Goal: Find specific page/section: Find specific page/section

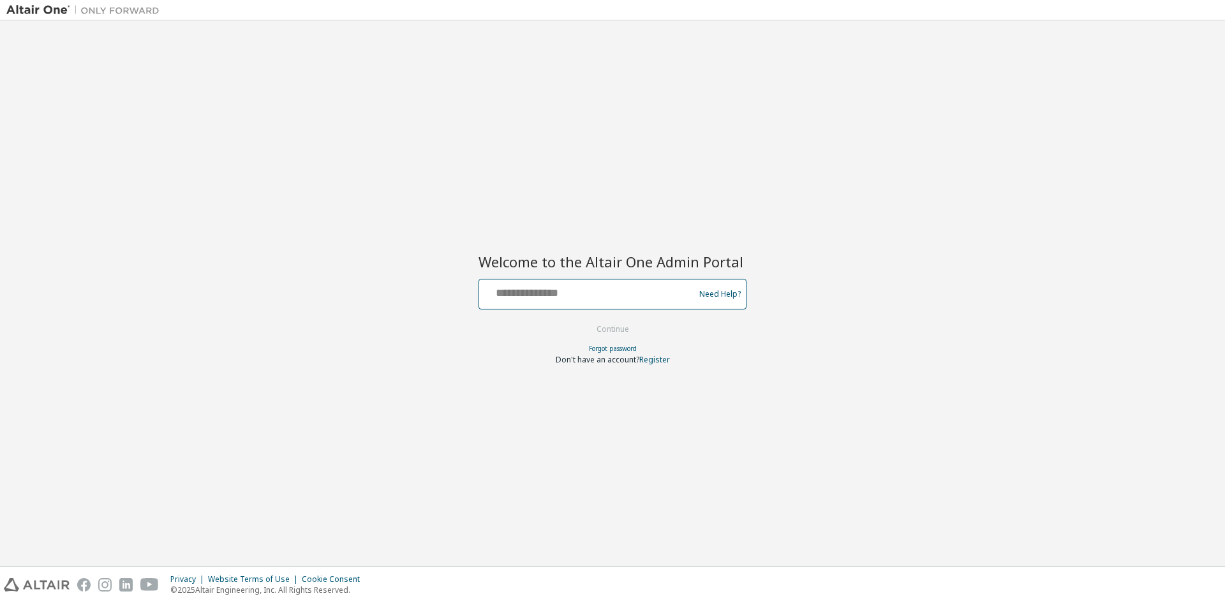
click at [634, 297] on input "text" at bounding box center [588, 291] width 209 height 19
type input "**********"
click at [622, 330] on button "Continue" at bounding box center [612, 329] width 59 height 19
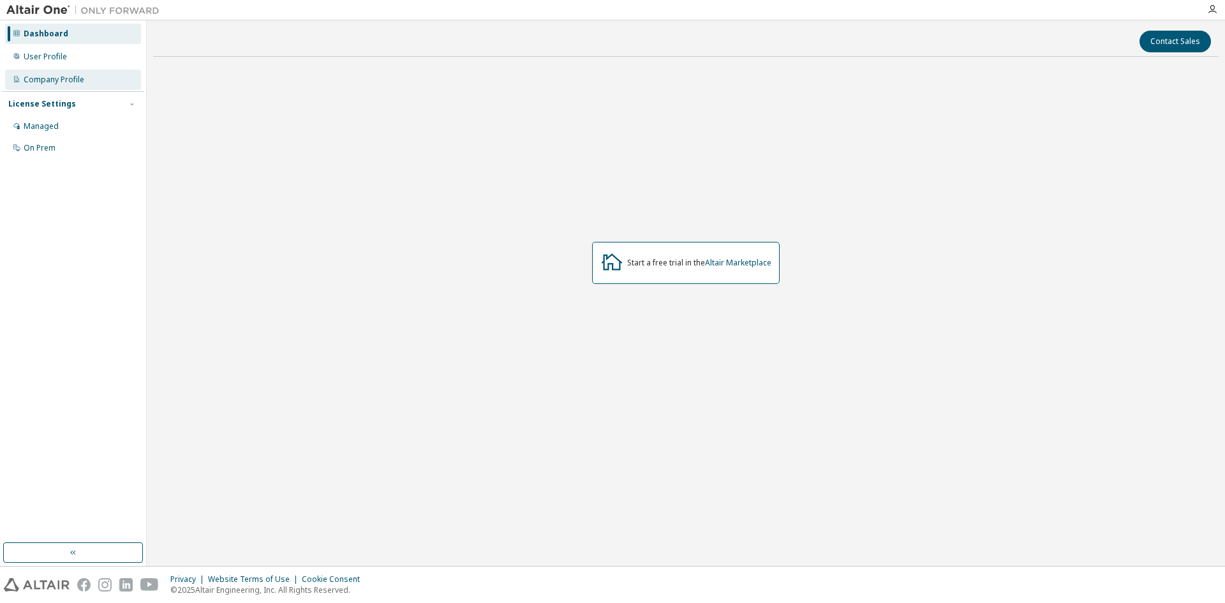
click at [77, 84] on div "Company Profile" at bounding box center [54, 80] width 61 height 10
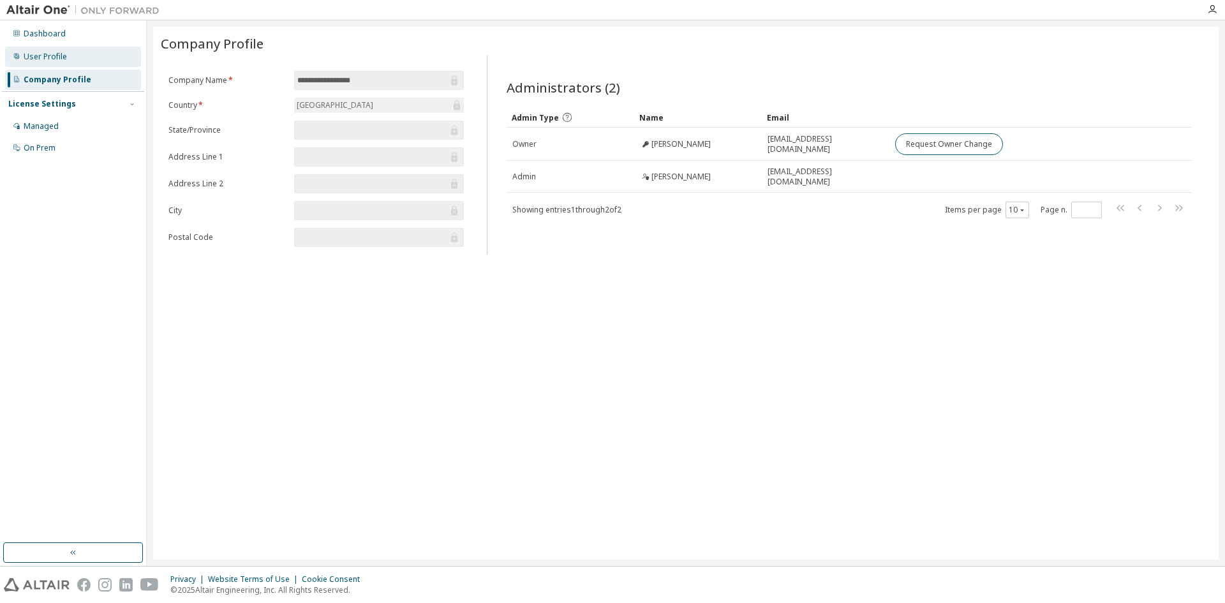
click at [79, 56] on div "User Profile" at bounding box center [73, 57] width 136 height 20
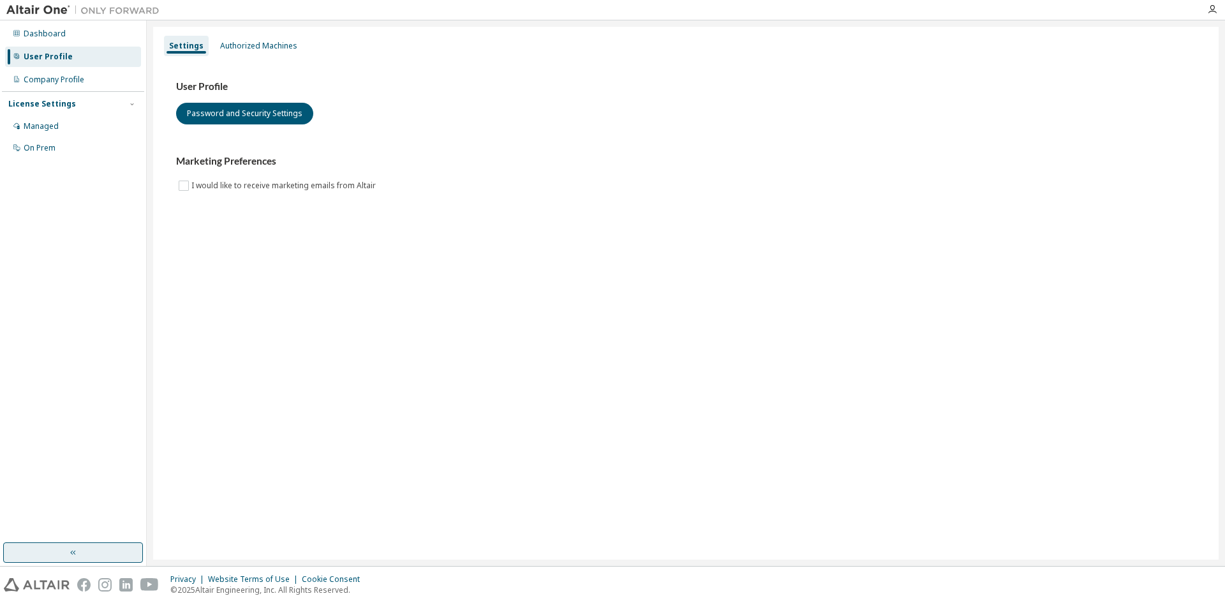
click at [83, 552] on button "button" at bounding box center [73, 552] width 140 height 20
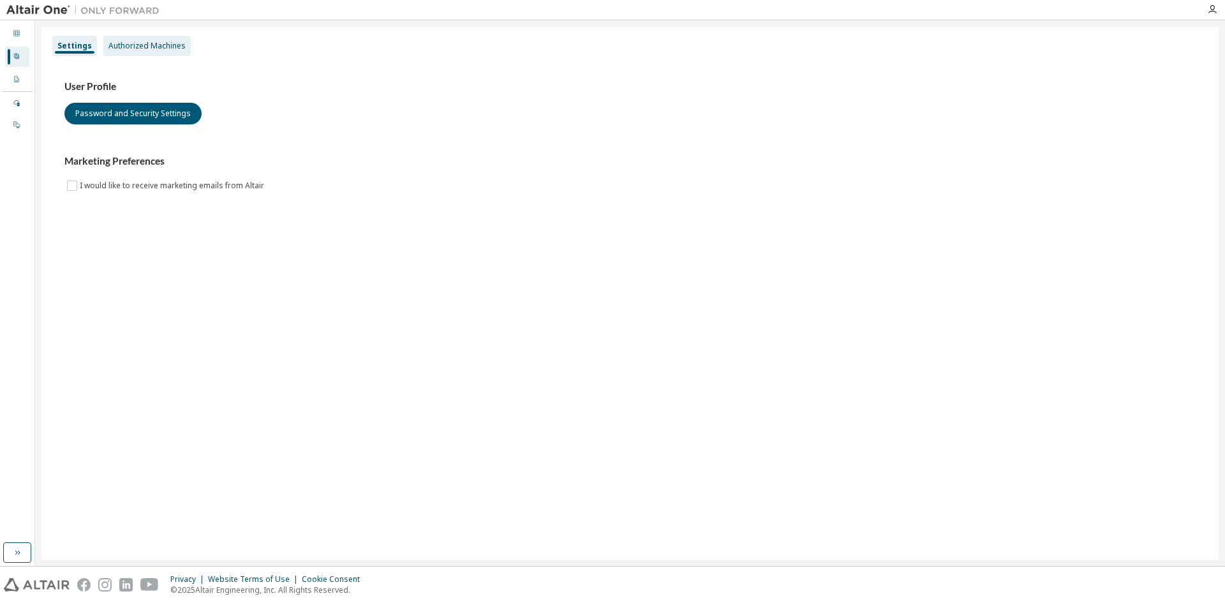
click at [143, 44] on div "Authorized Machines" at bounding box center [146, 46] width 77 height 10
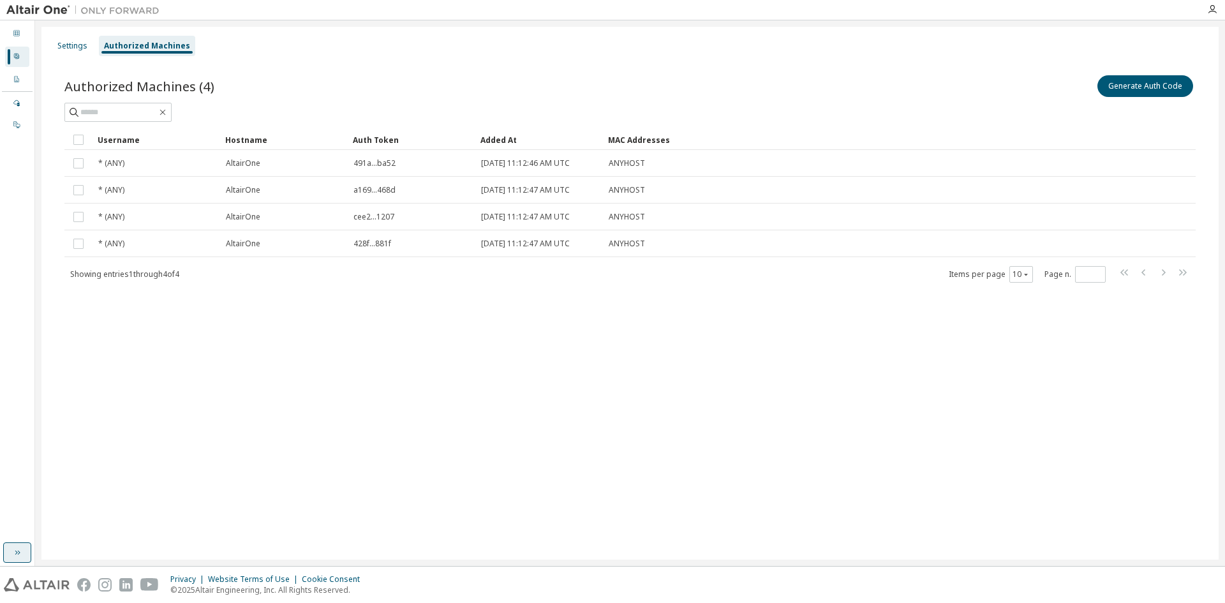
click at [15, 561] on button "button" at bounding box center [17, 552] width 28 height 20
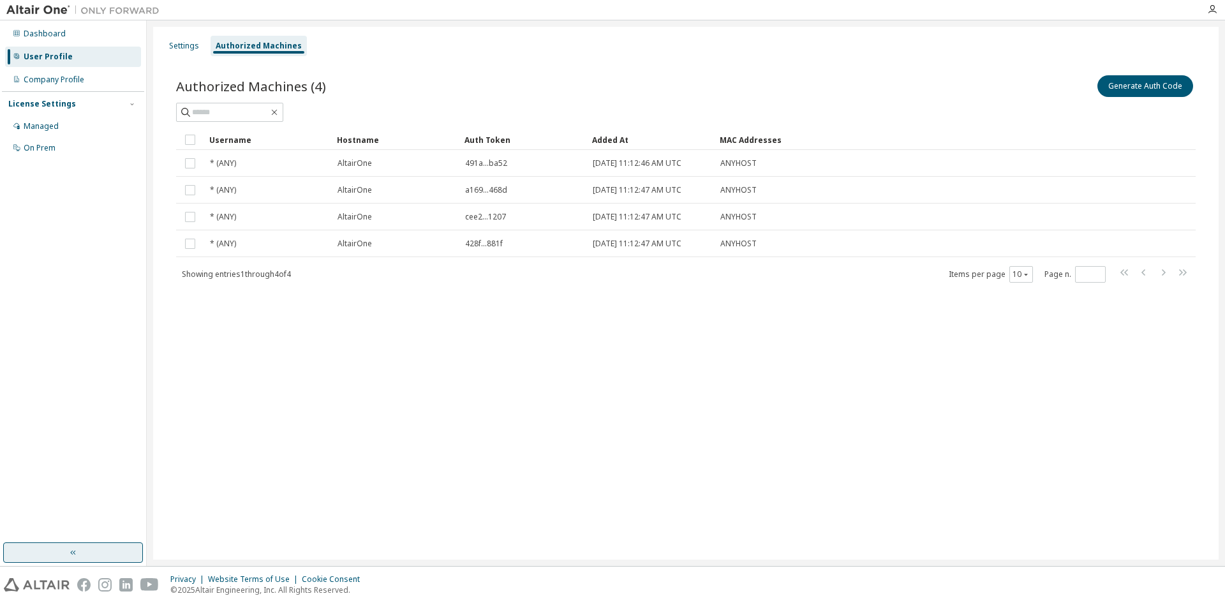
click at [15, 561] on button "button" at bounding box center [73, 552] width 140 height 20
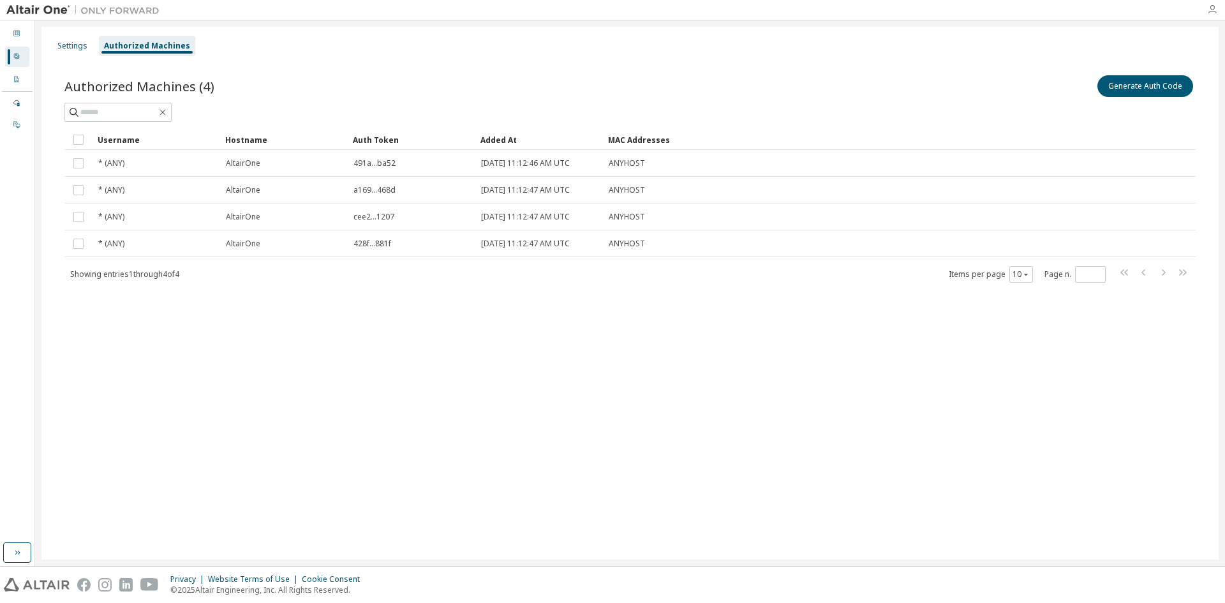
click at [1208, 10] on icon "button" at bounding box center [1212, 9] width 10 height 10
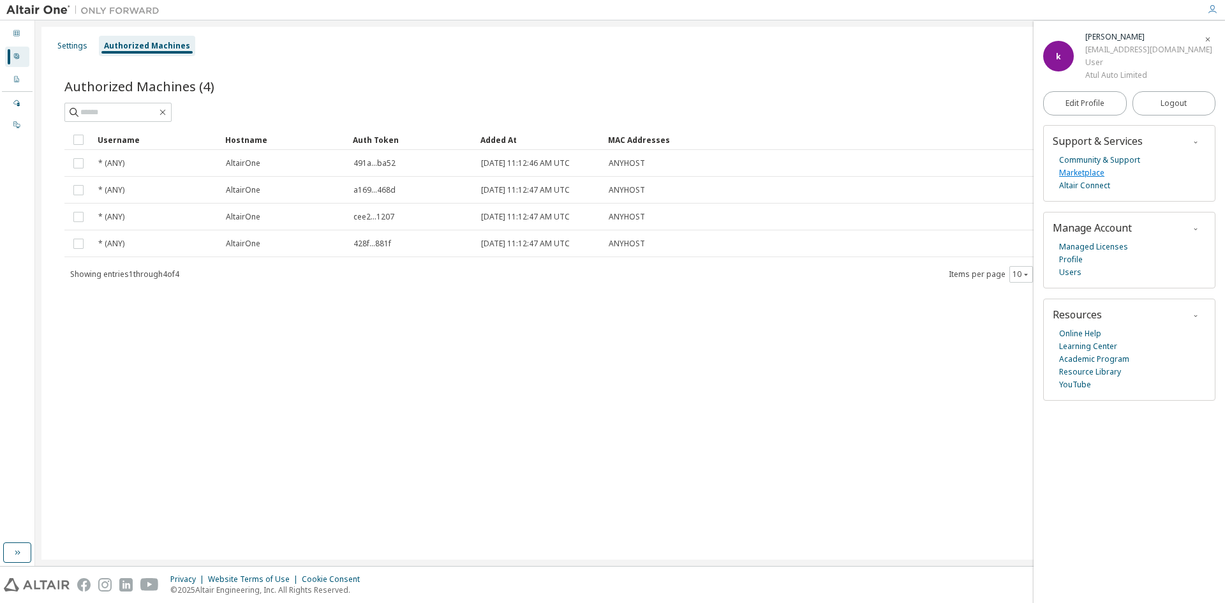
click at [1100, 170] on link "Marketplace" at bounding box center [1081, 173] width 45 height 13
